Goal: Task Accomplishment & Management: Use online tool/utility

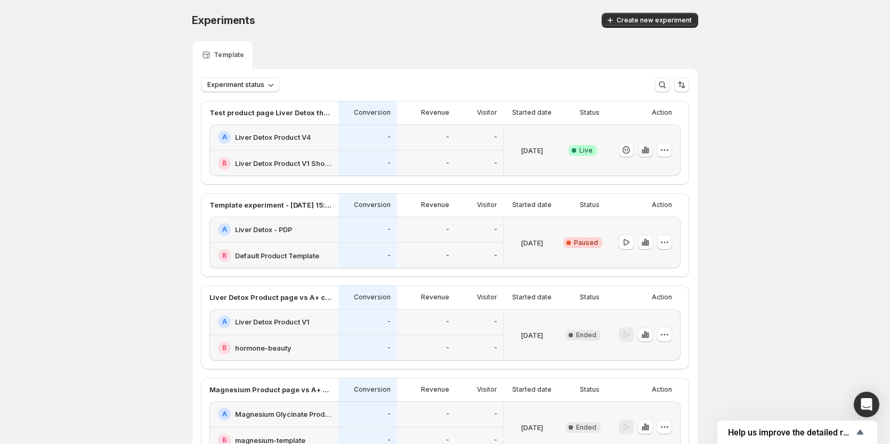
click at [643, 150] on icon "button" at bounding box center [645, 149] width 11 height 11
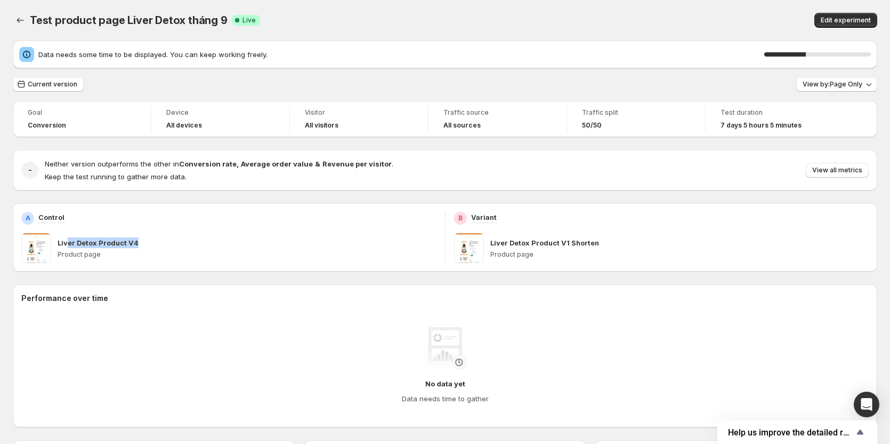
drag, startPoint x: 67, startPoint y: 243, endPoint x: 178, endPoint y: 248, distance: 111.0
click at [178, 248] on div "Liver Detox Product V4 Product page" at bounding box center [247, 248] width 379 height 30
drag, startPoint x: 849, startPoint y: 20, endPoint x: 536, endPoint y: 15, distance: 313.0
click at [536, 15] on div "Test product page Liver Detox tháng 9 Success Complete Live Edit experiment" at bounding box center [445, 20] width 865 height 15
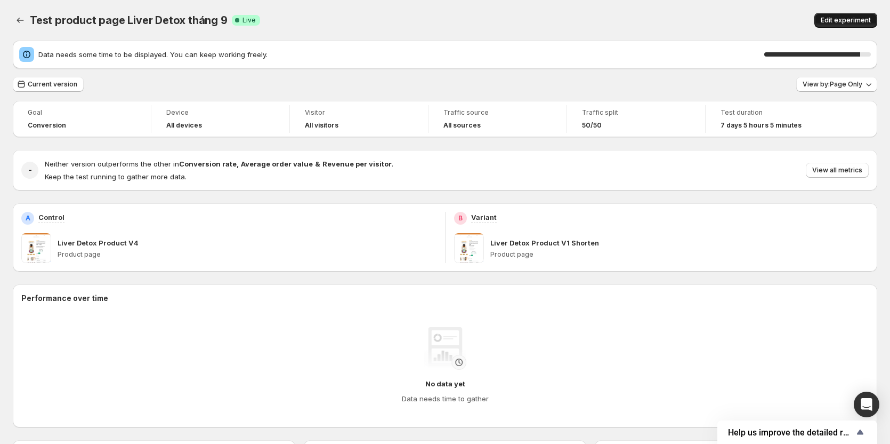
click at [826, 21] on button "Edit experiment" at bounding box center [846, 20] width 63 height 15
click at [860, 20] on span "Edit experiment" at bounding box center [846, 20] width 50 height 9
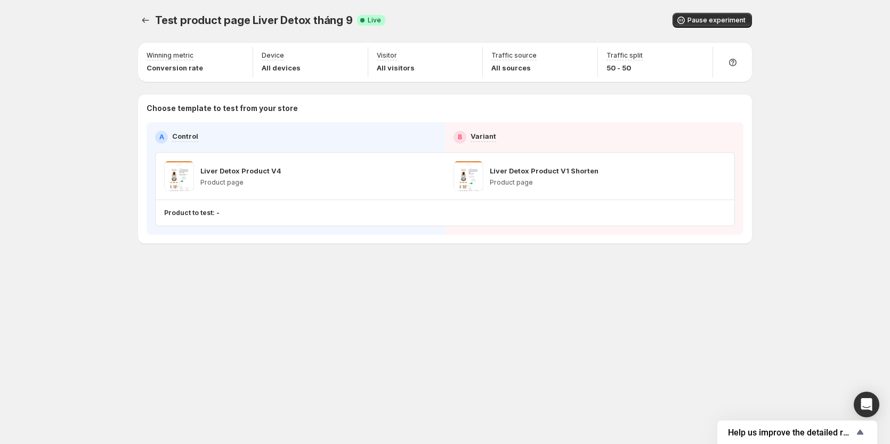
click at [860, 20] on div "Test product page Liver Detox tháng 9. This page is ready Test product page Liv…" at bounding box center [445, 222] width 890 height 444
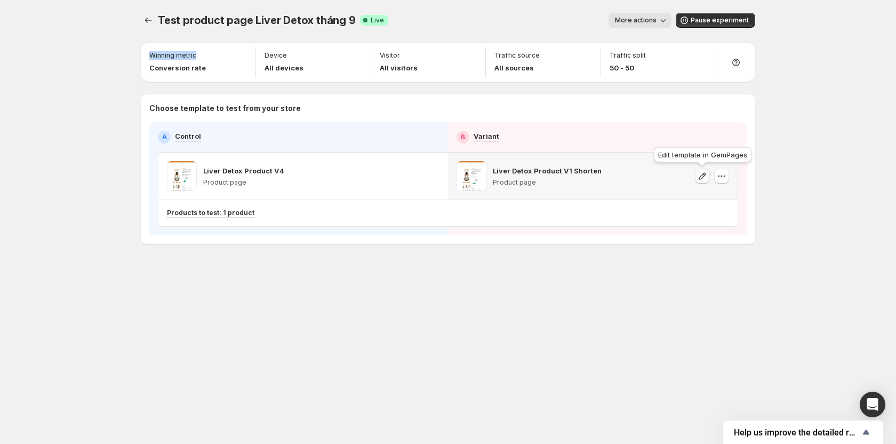
click at [704, 176] on icon "button" at bounding box center [702, 175] width 7 height 7
click at [261, 171] on p "Liver Detox Product V4" at bounding box center [243, 170] width 81 height 11
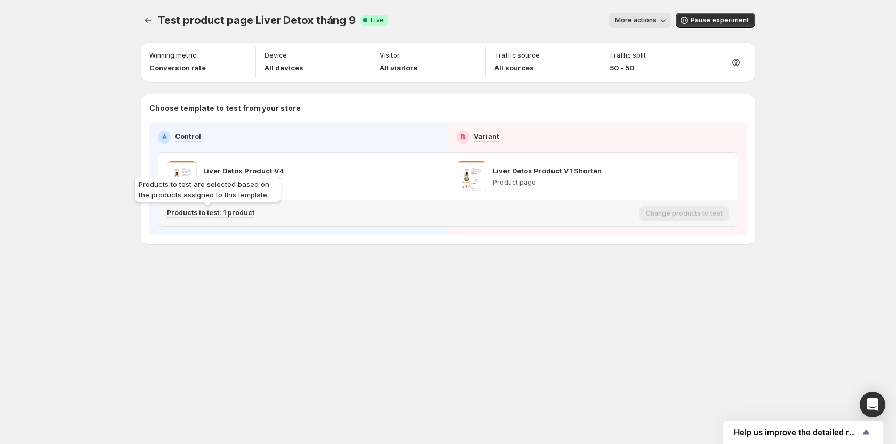
click at [235, 213] on p "Products to test: 1 product" at bounding box center [210, 212] width 87 height 9
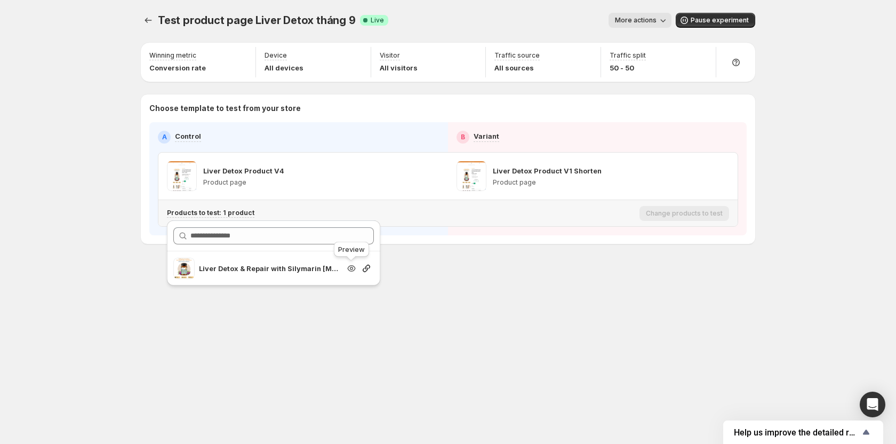
click at [350, 267] on icon "Search for and select a customer segment" at bounding box center [351, 268] width 11 height 11
click at [152, 20] on icon "Experiments" at bounding box center [148, 20] width 11 height 11
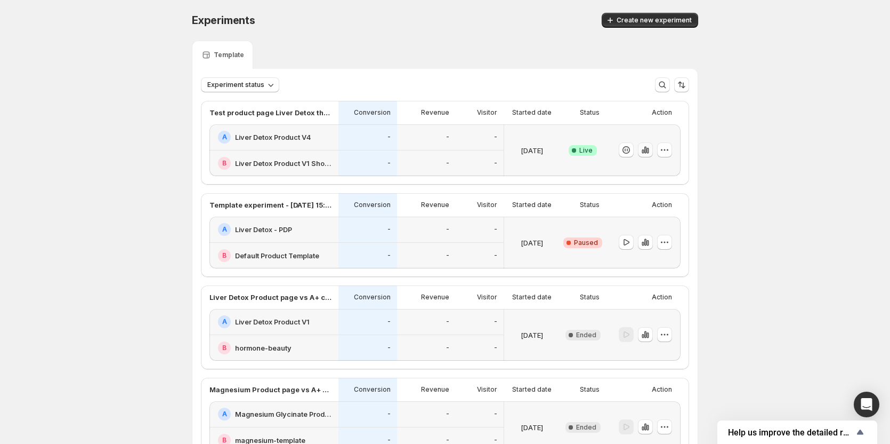
click at [651, 149] on icon "button" at bounding box center [645, 149] width 11 height 11
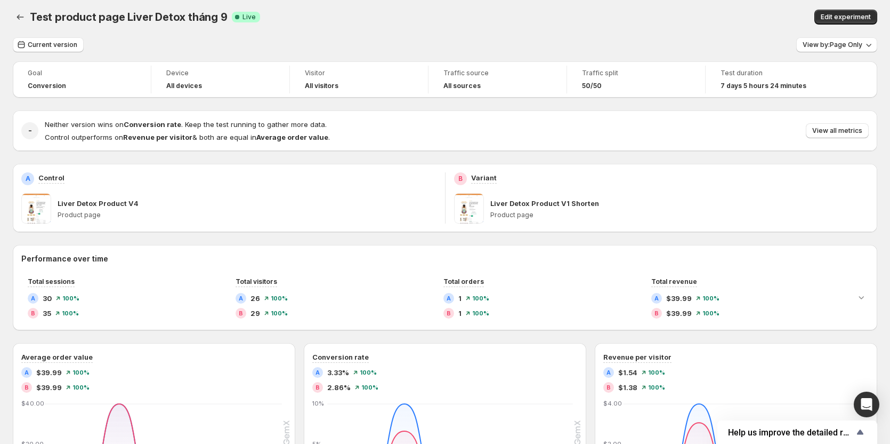
scroll to position [107, 0]
